Goal: Complete application form: Complete application form

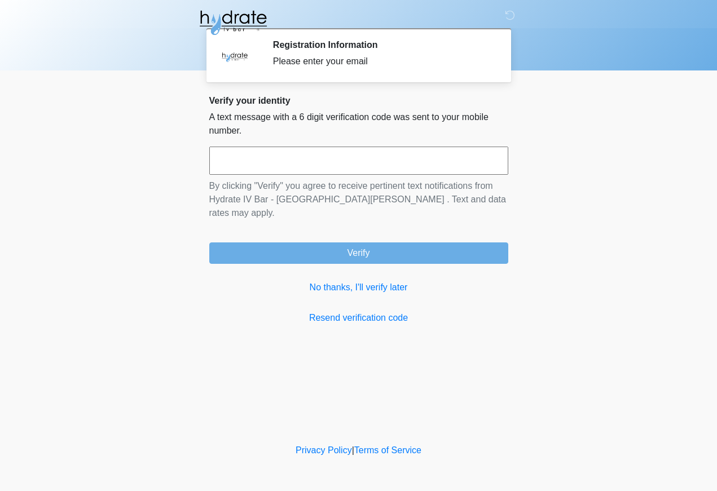
click at [416, 147] on input "text" at bounding box center [358, 161] width 299 height 28
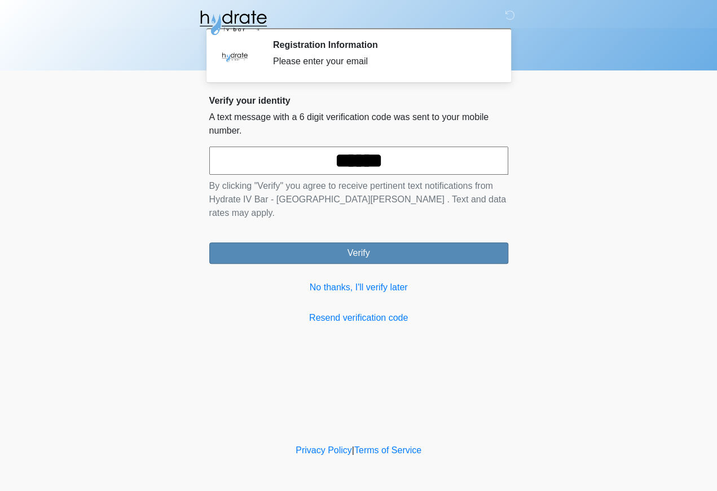
type input "******"
click at [417, 243] on button "Verify" at bounding box center [358, 253] width 299 height 21
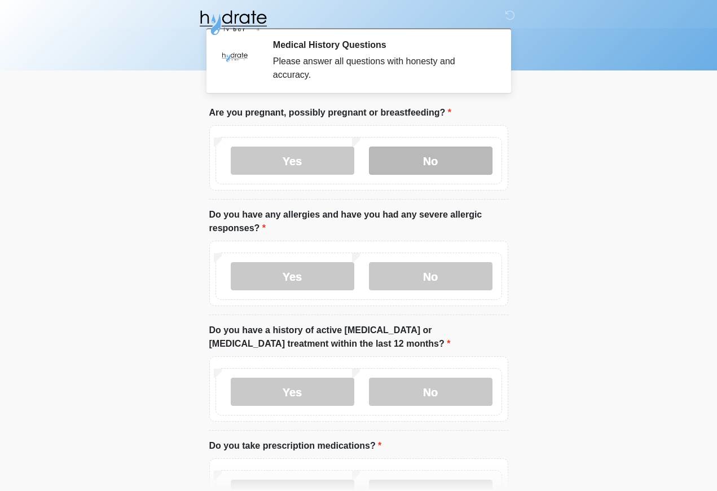
click at [448, 156] on label "No" at bounding box center [431, 161] width 124 height 28
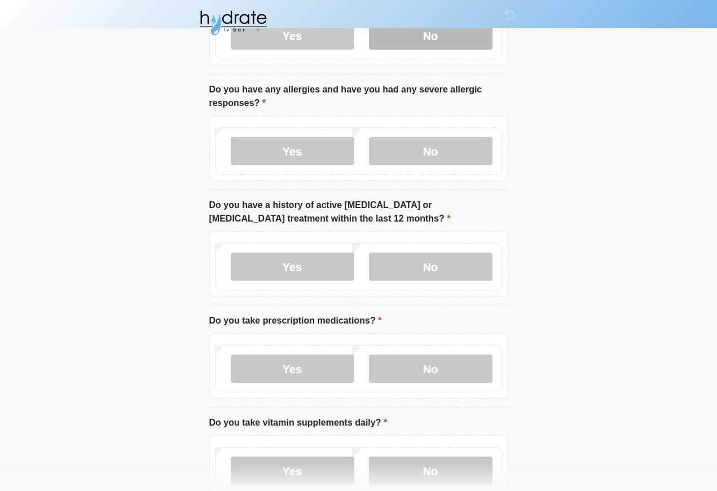
scroll to position [125, 0]
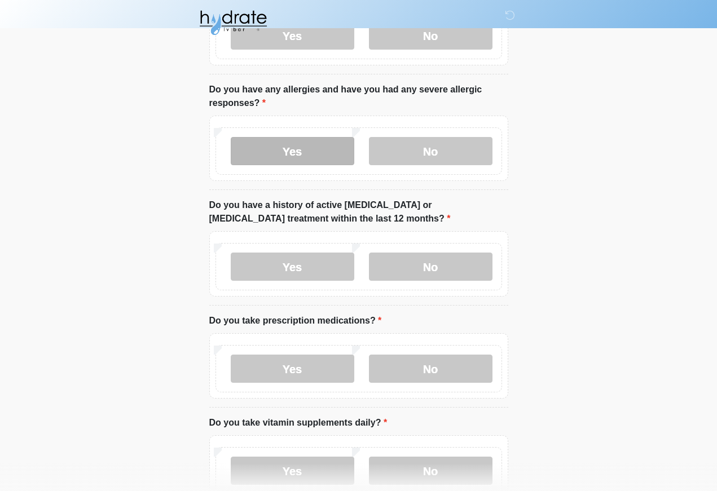
click at [284, 142] on label "Yes" at bounding box center [293, 151] width 124 height 28
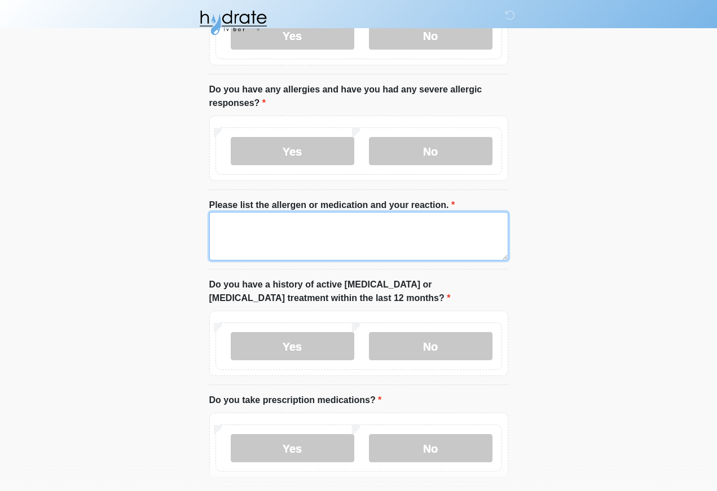
click at [309, 239] on textarea "Please list the allergen or medication and your reaction." at bounding box center [358, 236] width 299 height 49
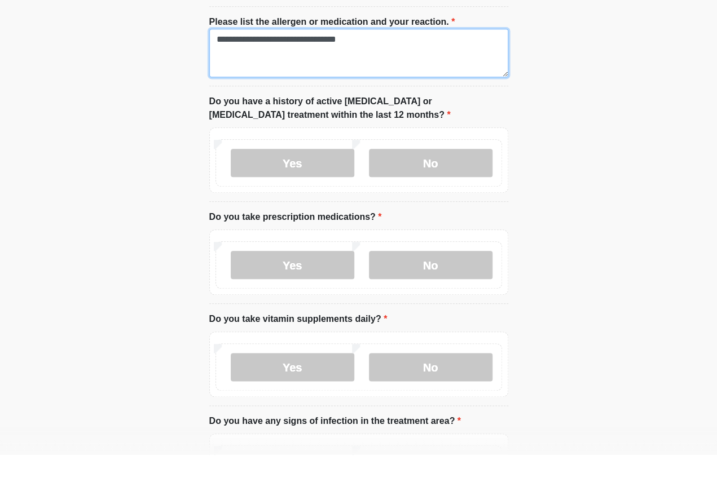
scroll to position [273, 0]
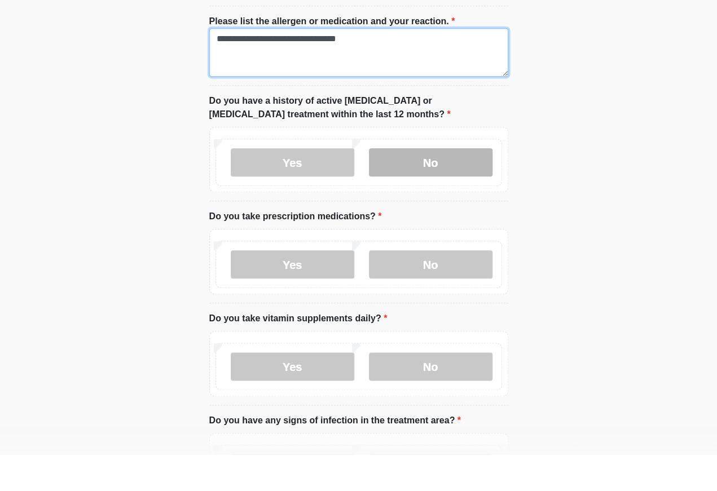
type textarea "**********"
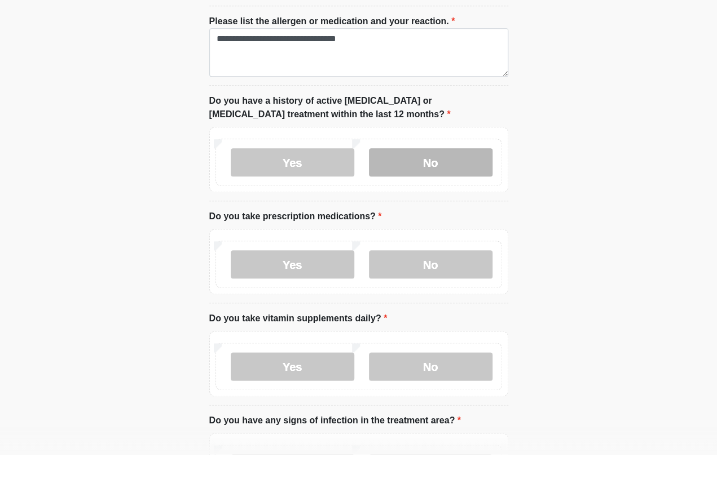
click at [429, 185] on label "No" at bounding box center [431, 199] width 124 height 28
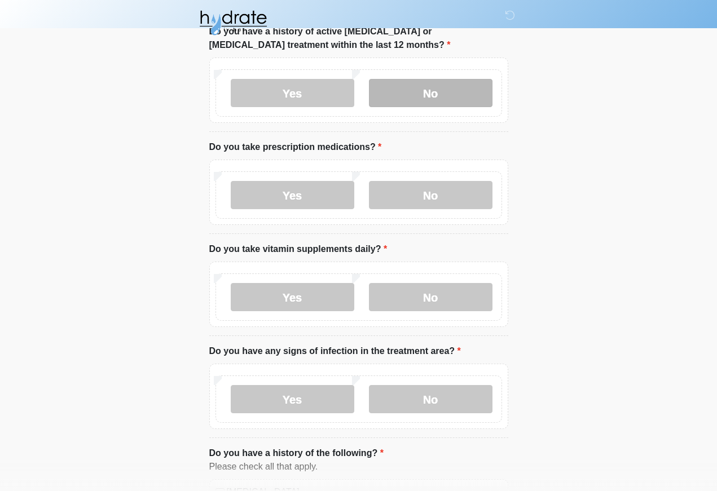
scroll to position [386, 0]
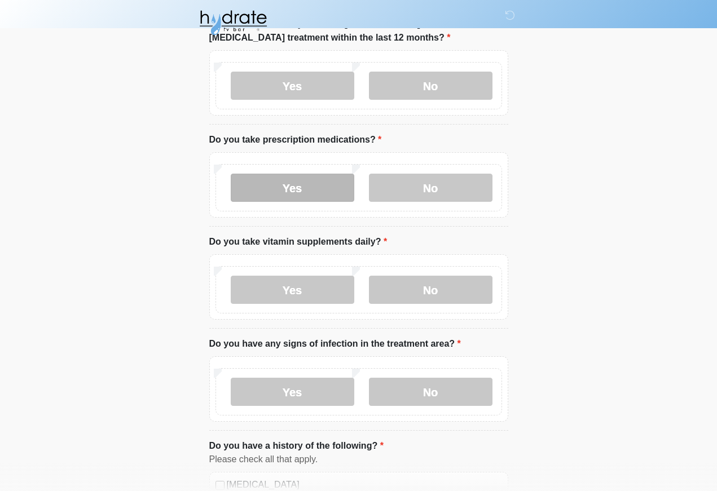
click at [296, 194] on label "Yes" at bounding box center [293, 188] width 124 height 28
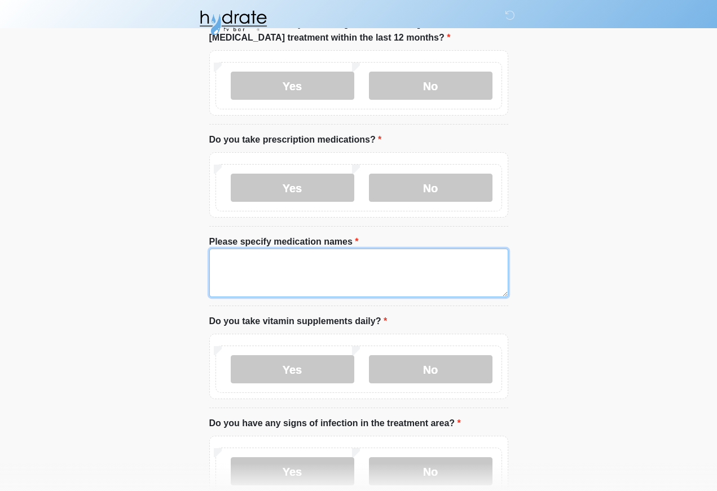
click at [358, 274] on textarea "Please specify medication names" at bounding box center [358, 273] width 299 height 49
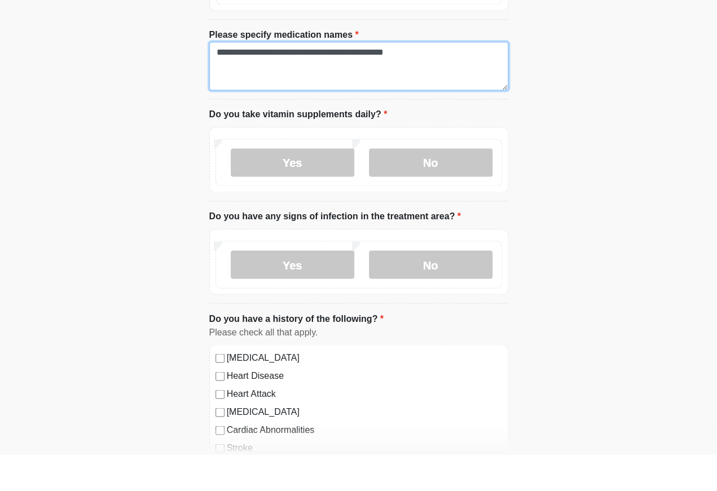
scroll to position [557, 0]
type textarea "**********"
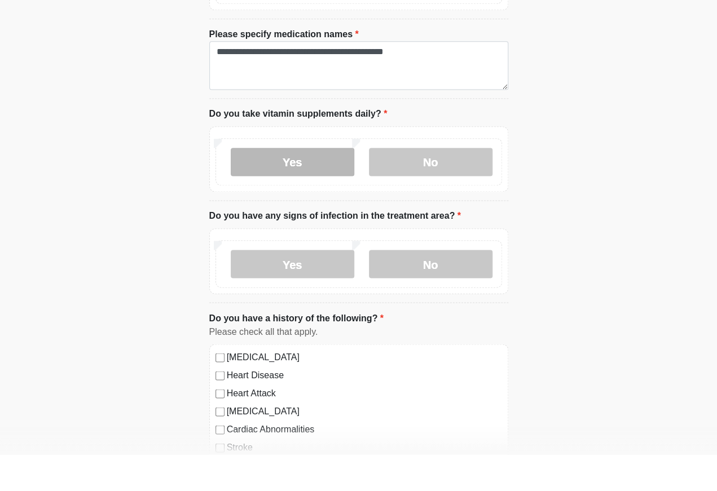
click at [304, 185] on label "Yes" at bounding box center [293, 199] width 124 height 28
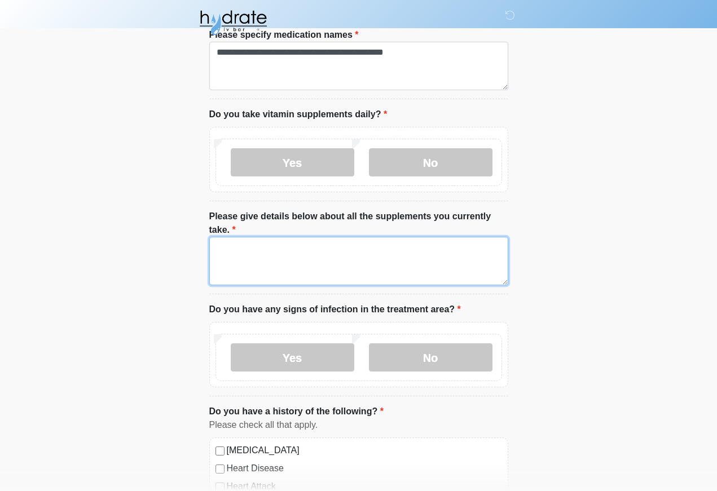
click at [354, 270] on textarea "Please give details below about all the supplements you currently take." at bounding box center [358, 261] width 299 height 49
click at [361, 240] on textarea "**********" at bounding box center [358, 261] width 299 height 49
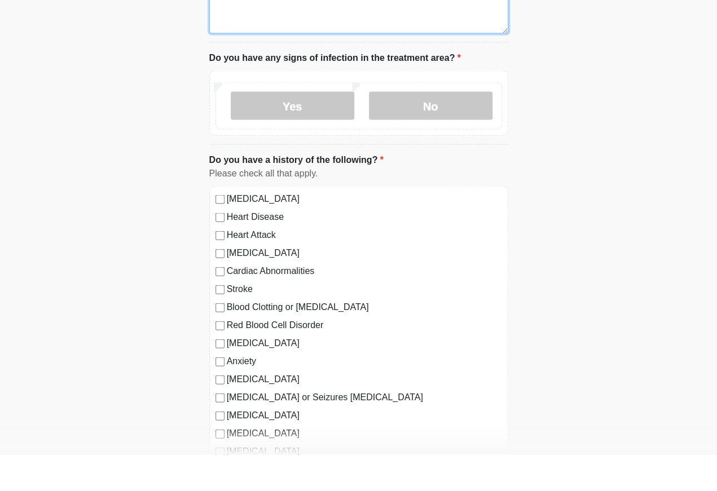
scroll to position [809, 0]
type textarea "**********"
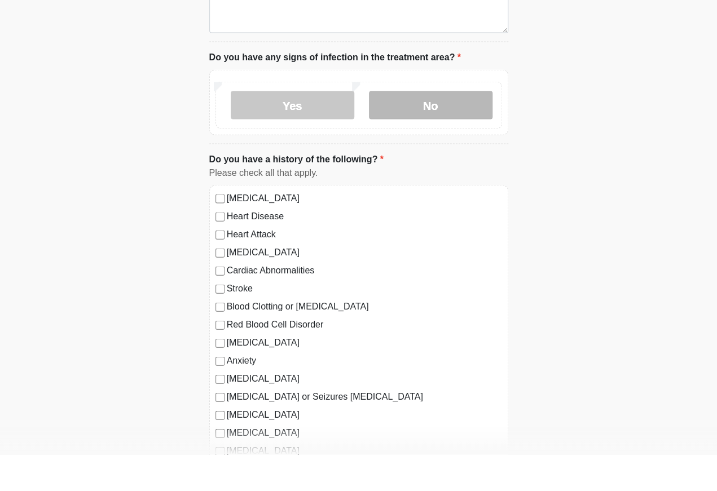
click at [426, 128] on label "No" at bounding box center [431, 142] width 124 height 28
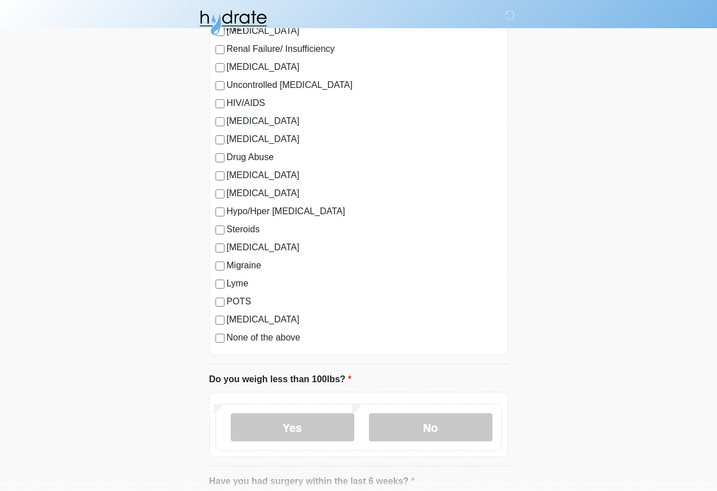
scroll to position [1285, 0]
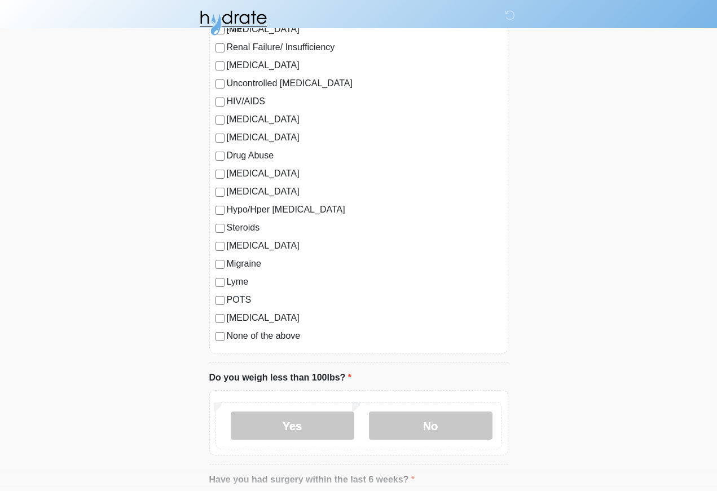
click at [230, 330] on label "None of the above" at bounding box center [364, 337] width 275 height 14
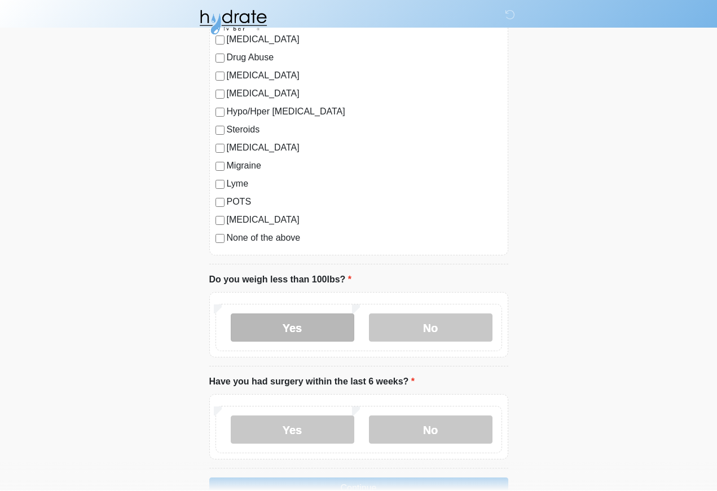
click at [311, 328] on label "Yes" at bounding box center [293, 328] width 124 height 28
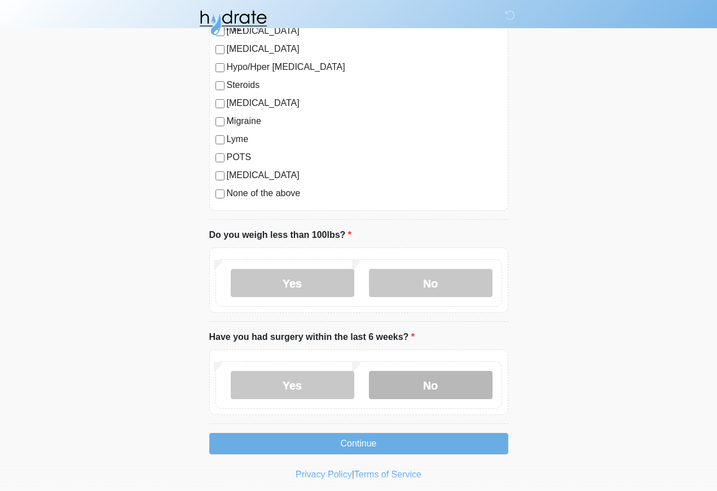
click at [457, 371] on label "No" at bounding box center [431, 385] width 124 height 28
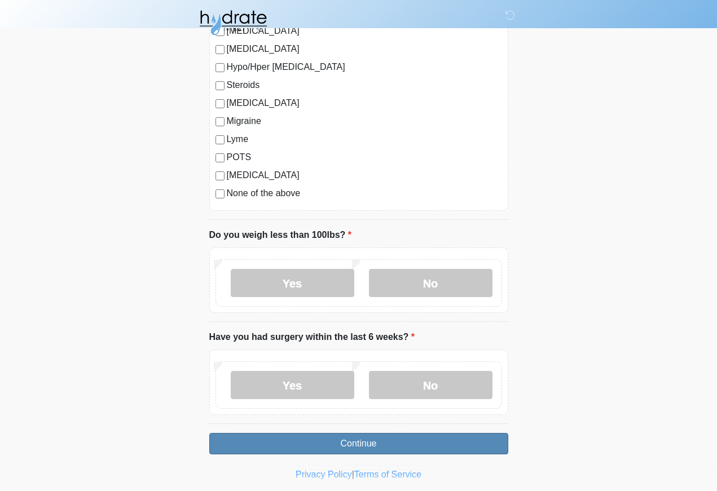
click at [438, 437] on button "Continue" at bounding box center [358, 443] width 299 height 21
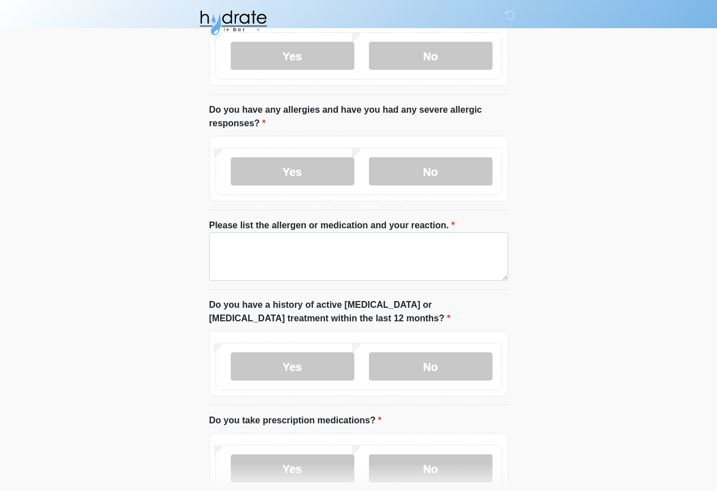
click at [375, 397] on div "Yes No" at bounding box center [358, 363] width 299 height 65
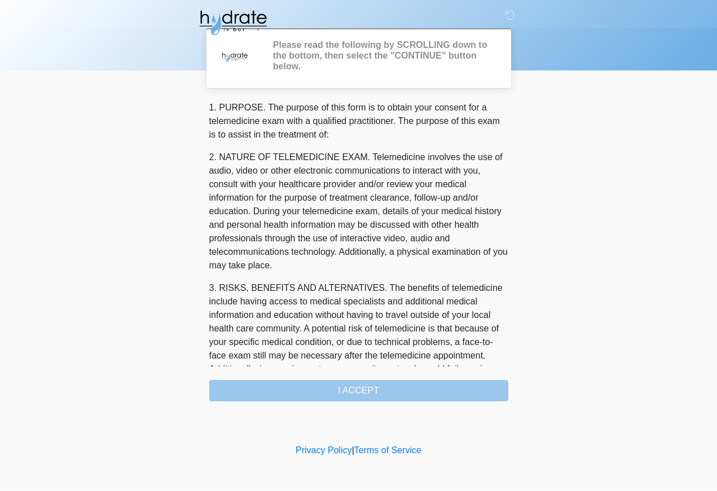
scroll to position [0, 0]
click at [568, 132] on body "‎ ‎ ‎ Please read the following by SCROLLING down to the bottom, then select th…" at bounding box center [358, 245] width 717 height 491
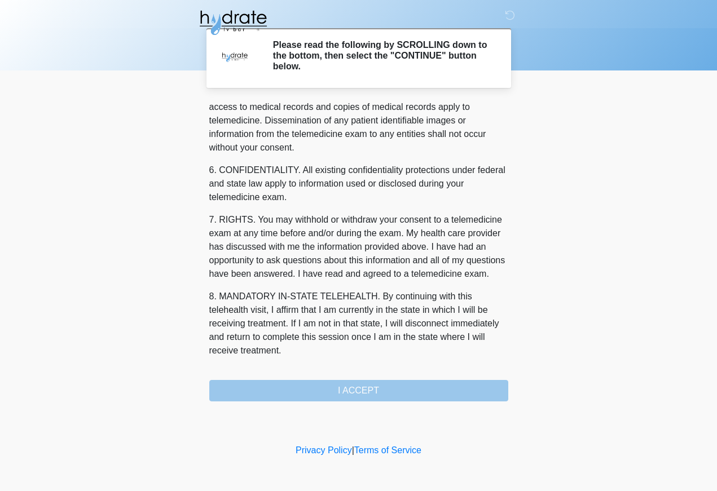
scroll to position [402, 0]
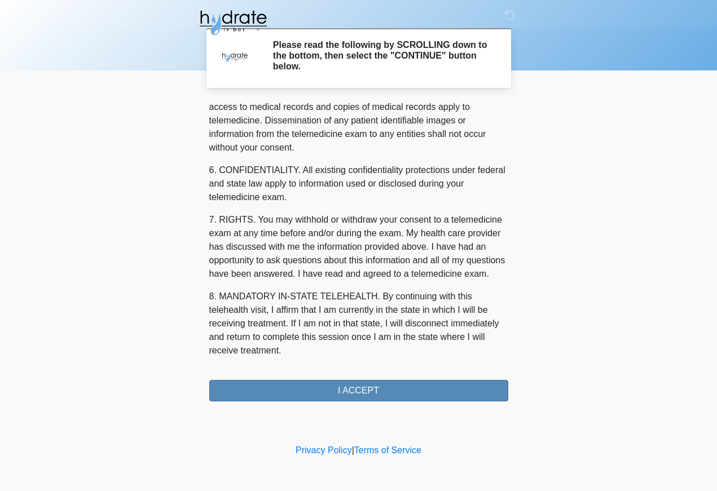
click at [359, 383] on button "I ACCEPT" at bounding box center [358, 390] width 299 height 21
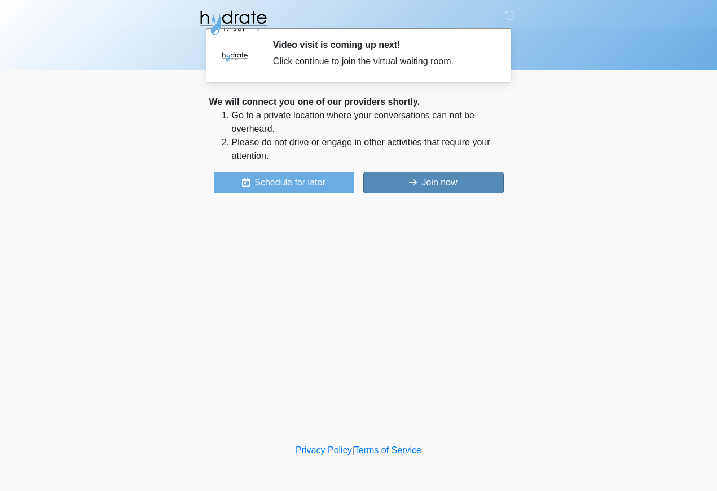
click at [444, 183] on button "Join now" at bounding box center [433, 182] width 140 height 21
